Goal: Information Seeking & Learning: Learn about a topic

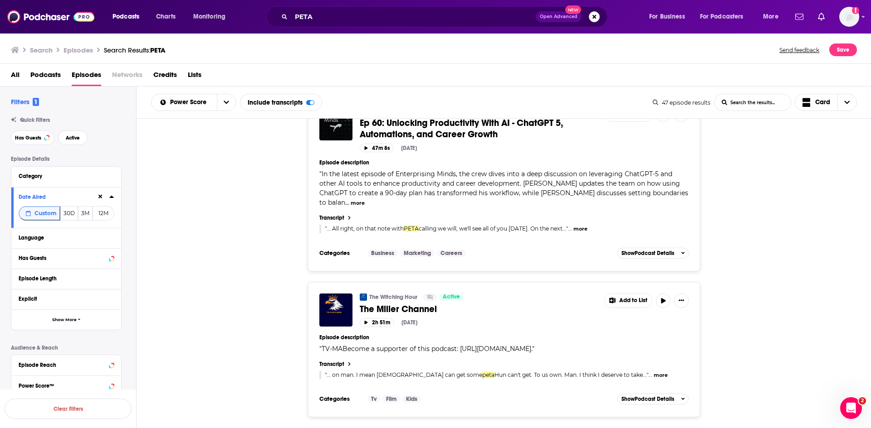
scroll to position [7453, 0]
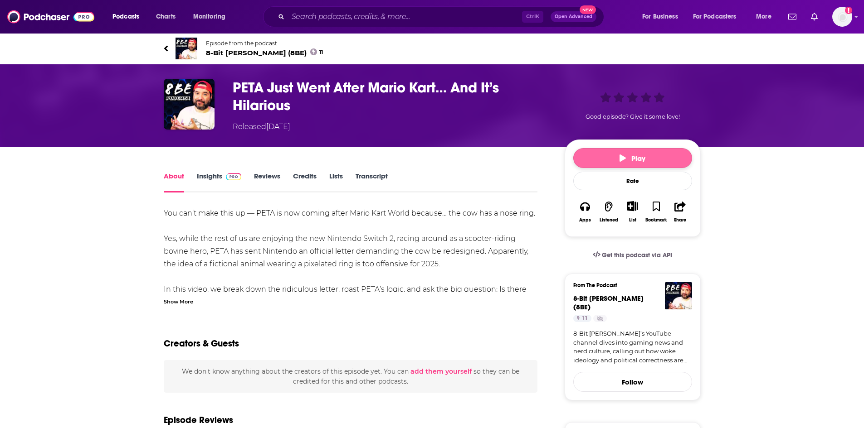
click at [599, 162] on button "Play" at bounding box center [632, 158] width 119 height 20
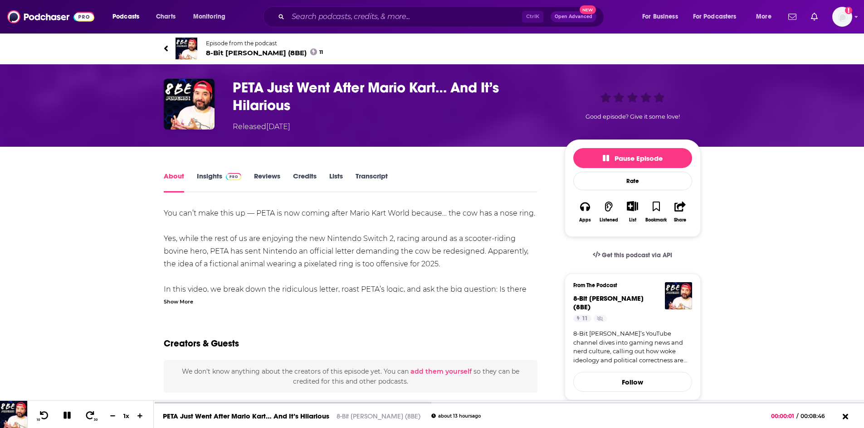
click at [367, 181] on link "Transcript" at bounding box center [371, 182] width 32 height 21
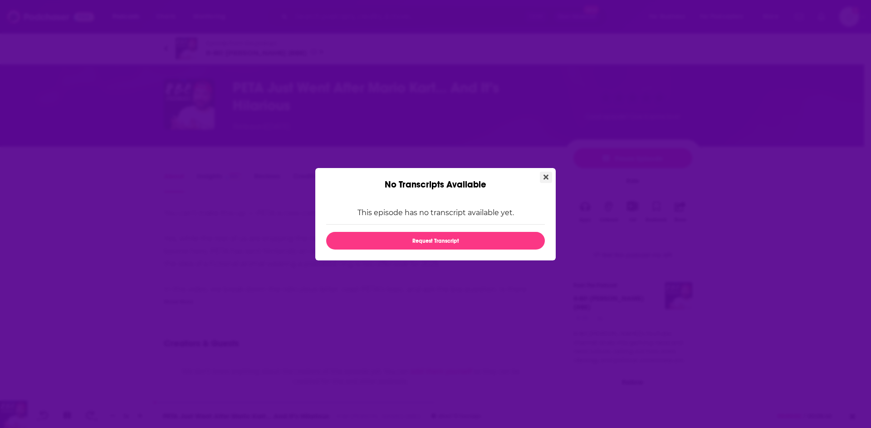
click at [545, 176] on icon "Close" at bounding box center [545, 177] width 5 height 5
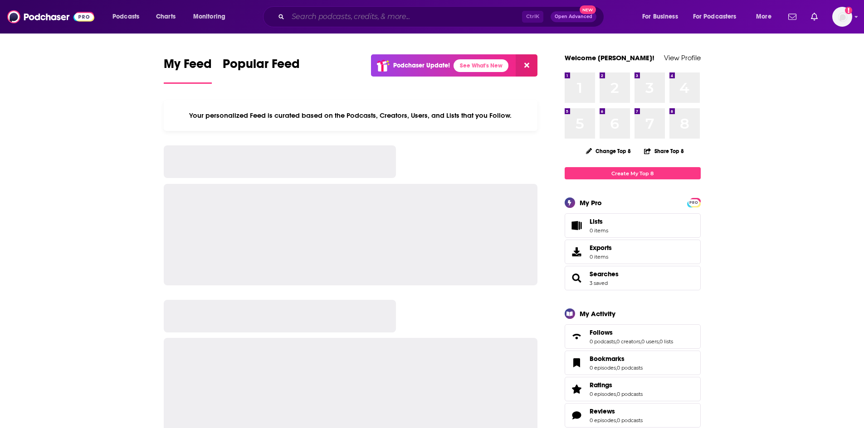
click at [378, 16] on input "Search podcasts, credits, & more..." at bounding box center [405, 17] width 234 height 15
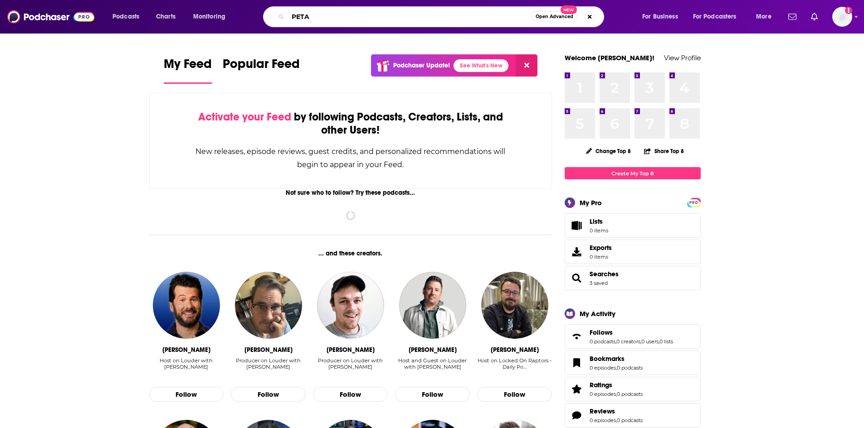
type input "PETA"
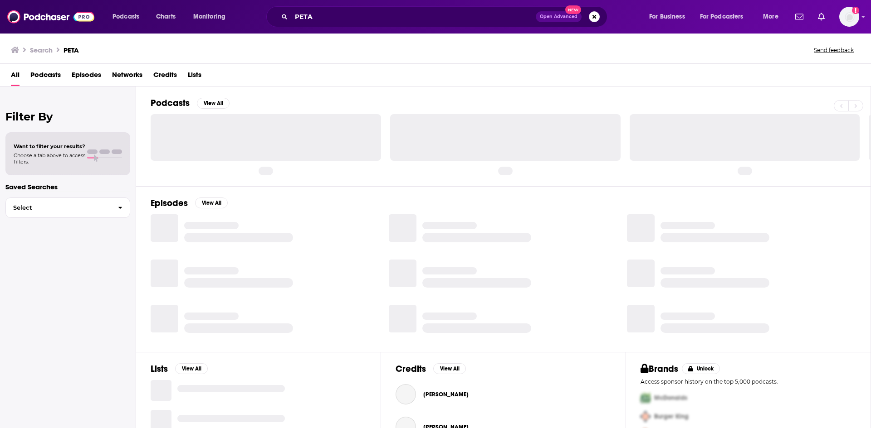
click at [86, 78] on span "Episodes" at bounding box center [86, 77] width 29 height 19
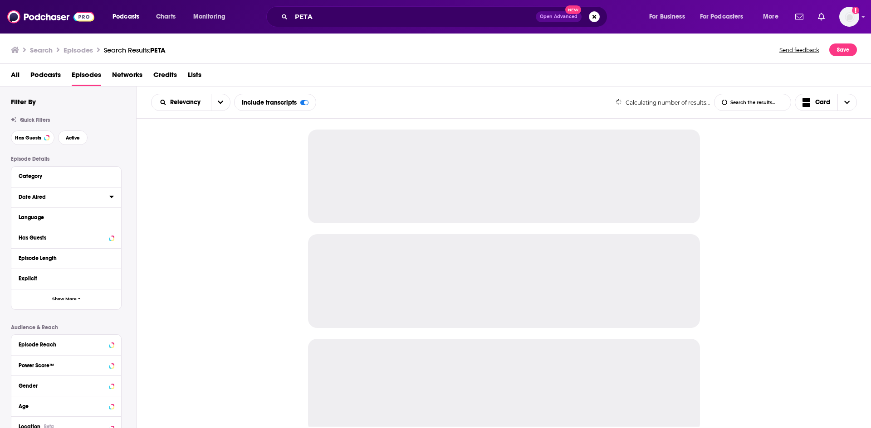
click at [110, 193] on icon at bounding box center [111, 196] width 5 height 7
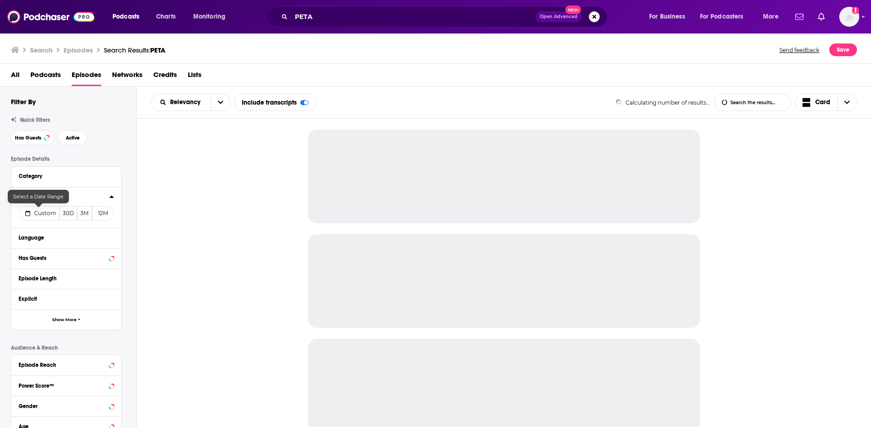
click at [41, 213] on span "Custom" at bounding box center [45, 213] width 22 height 7
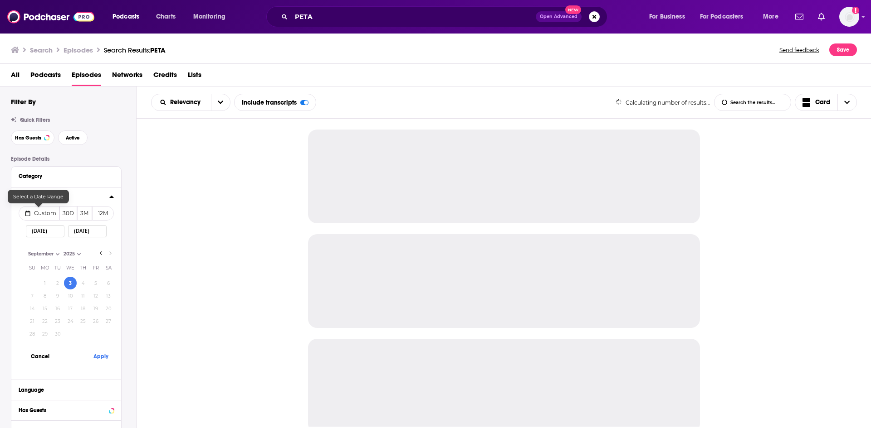
select select "8"
select select "2025"
click at [102, 359] on button "Apply" at bounding box center [100, 356] width 27 height 17
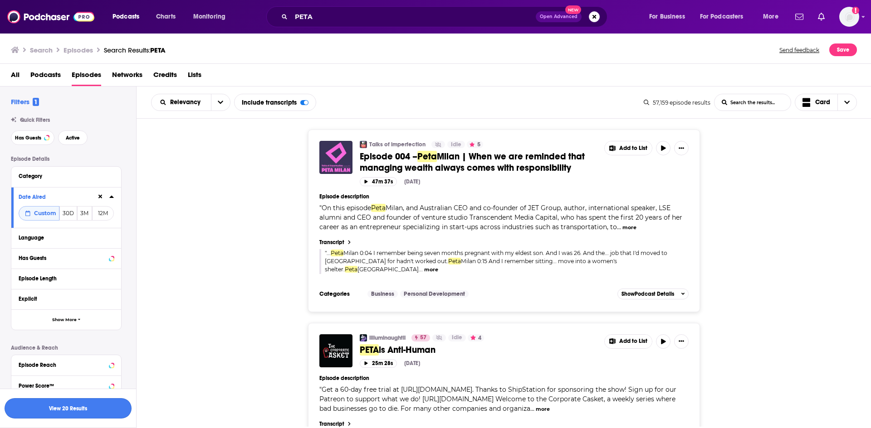
click at [97, 407] on button "View 20 Results" at bounding box center [68, 409] width 127 height 20
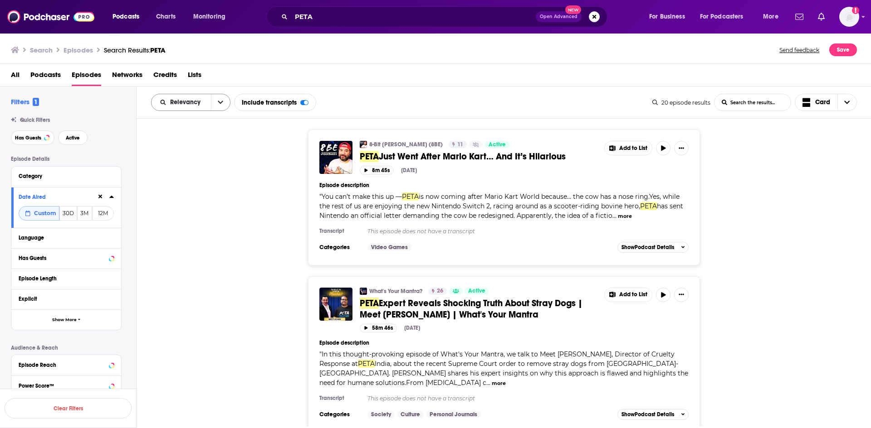
click at [221, 101] on icon "open menu" at bounding box center [220, 102] width 5 height 6
click at [201, 179] on span "Power Score" at bounding box center [197, 179] width 54 height 5
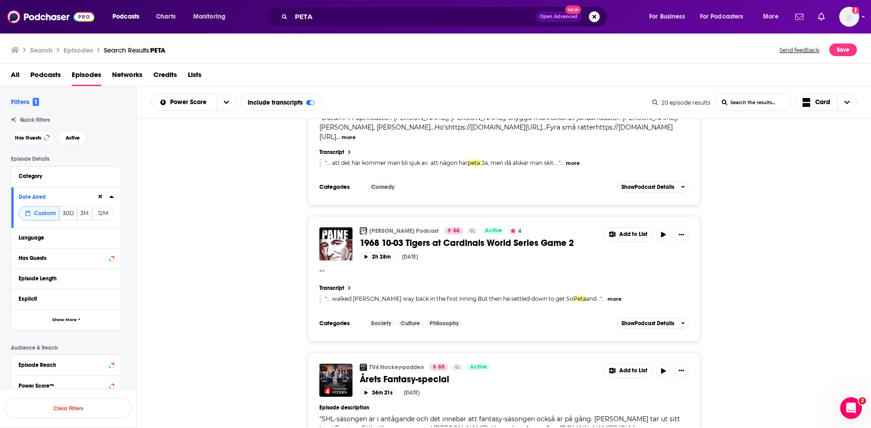
scroll to position [759, 0]
